Goal: Task Accomplishment & Management: Use online tool/utility

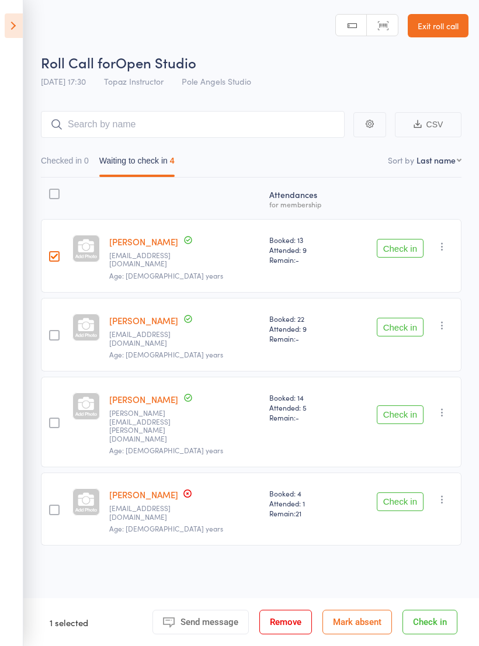
click at [403, 241] on button "Check in" at bounding box center [399, 248] width 47 height 19
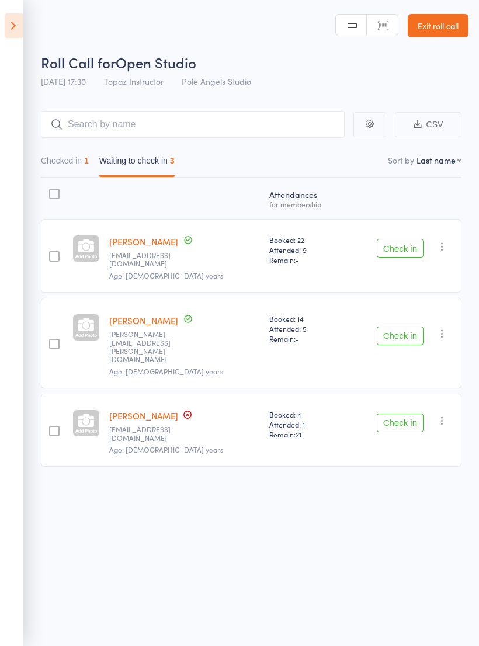
click at [382, 413] on button "Check in" at bounding box center [399, 422] width 47 height 19
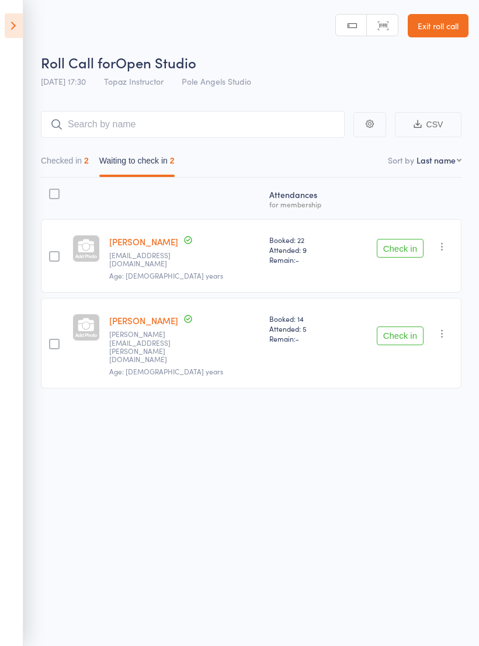
click at [407, 254] on button "Check in" at bounding box center [399, 248] width 47 height 19
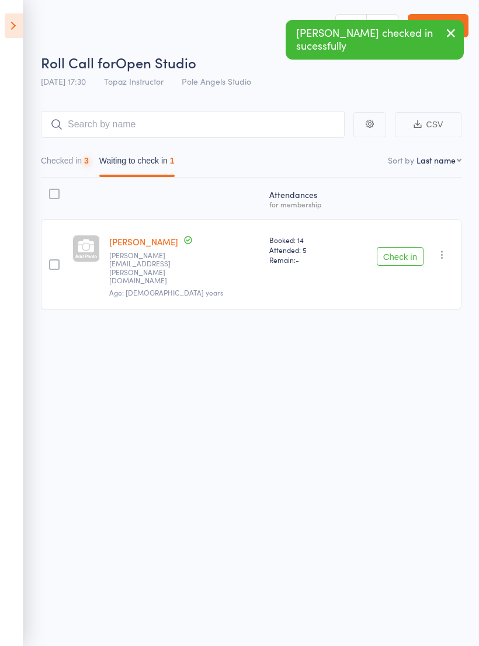
click at [72, 162] on button "Checked in 3" at bounding box center [65, 163] width 48 height 27
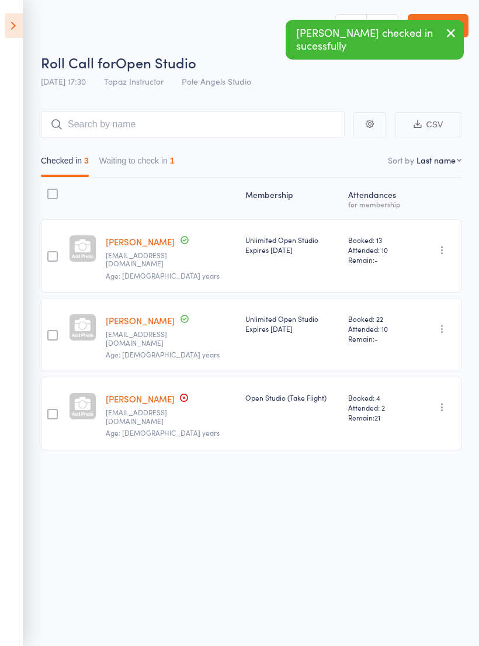
click at [161, 171] on button "Waiting to check in 1" at bounding box center [136, 163] width 75 height 27
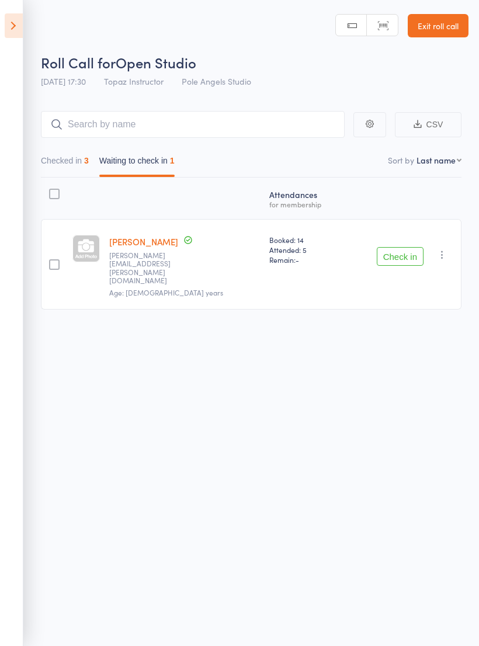
click at [6, 26] on icon at bounding box center [14, 25] width 18 height 25
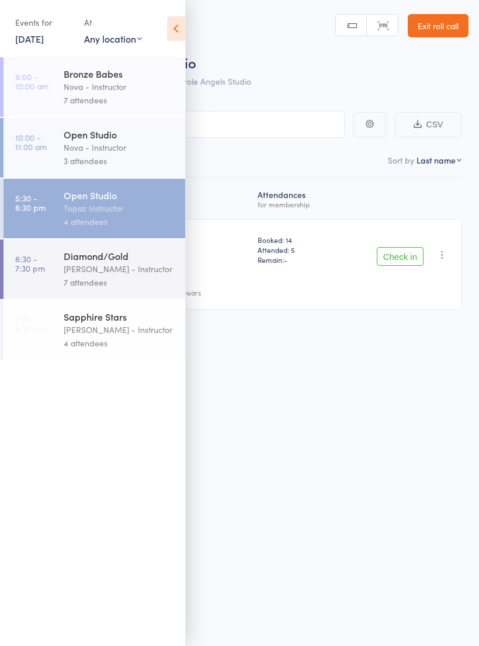
click at [127, 273] on div "[PERSON_NAME] - Instructor" at bounding box center [119, 268] width 111 height 13
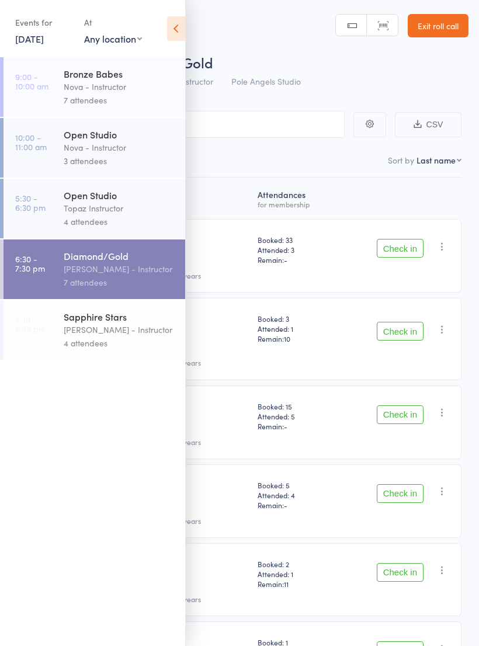
click at [182, 36] on icon at bounding box center [176, 28] width 18 height 25
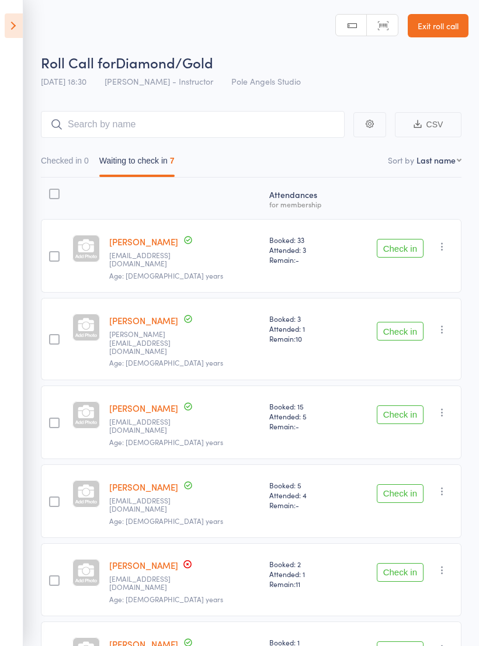
click at [389, 322] on button "Check in" at bounding box center [399, 331] width 47 height 19
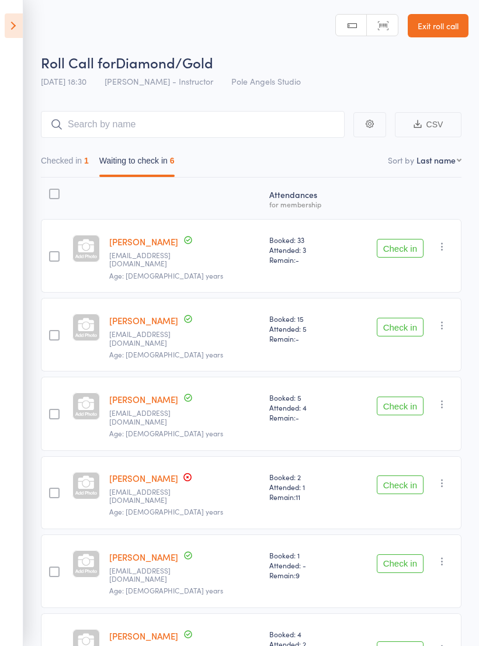
click at [413, 396] on button "Check in" at bounding box center [399, 405] width 47 height 19
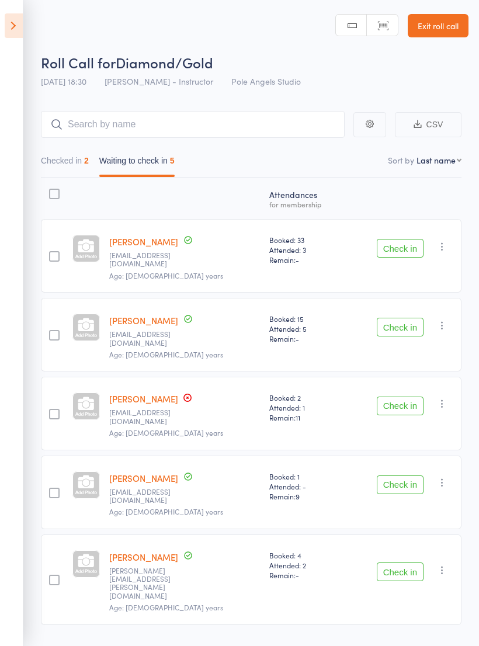
click at [392, 318] on button "Check in" at bounding box center [399, 327] width 47 height 19
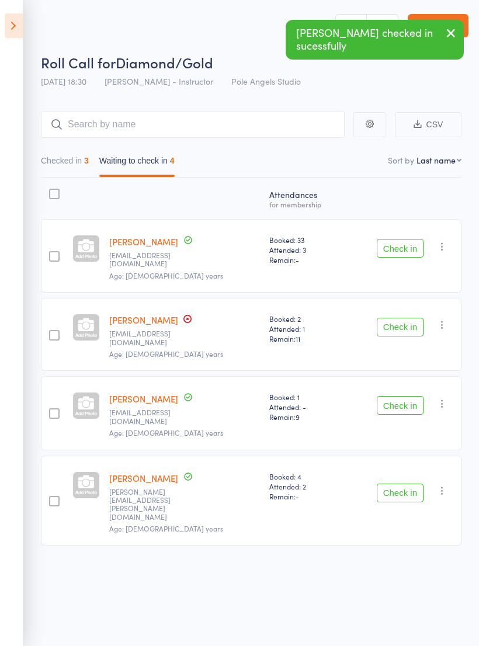
click at [405, 483] on button "Check in" at bounding box center [399, 492] width 47 height 19
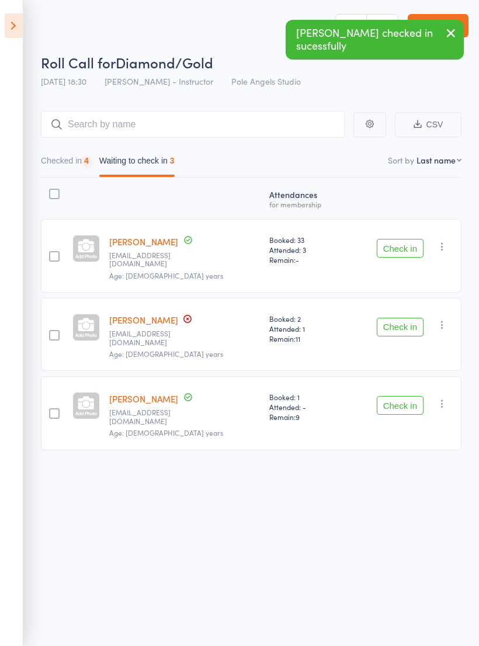
click at [402, 396] on button "Check in" at bounding box center [399, 405] width 47 height 19
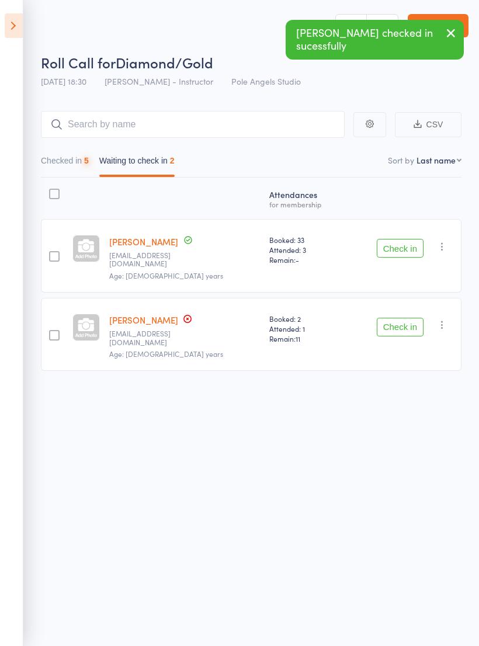
click at [402, 318] on button "Check in" at bounding box center [399, 327] width 47 height 19
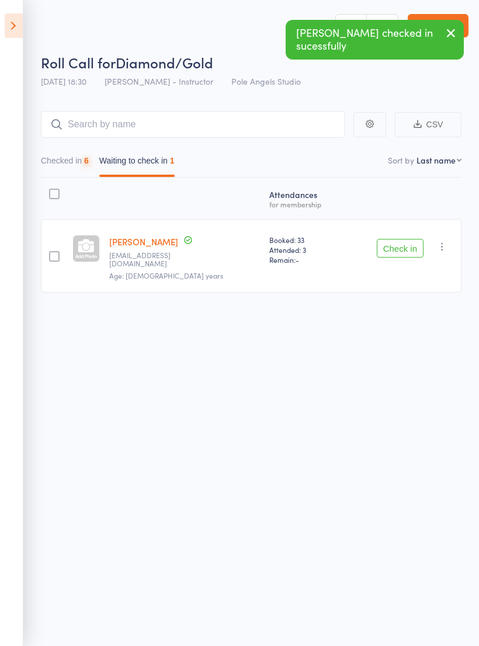
click at [405, 239] on button "Check in" at bounding box center [399, 248] width 47 height 19
